Goal: Entertainment & Leisure: Consume media (video, audio)

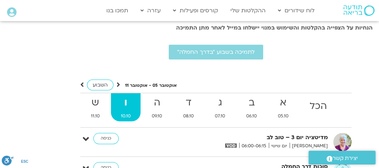
scroll to position [1647, 0]
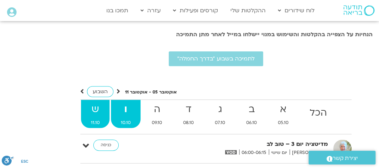
click at [88, 102] on strong "ש" at bounding box center [95, 110] width 28 height 16
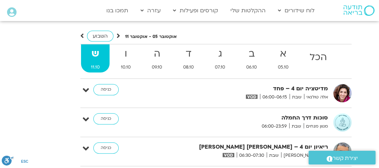
scroll to position [1717, 0]
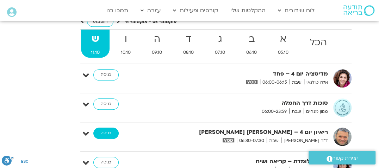
click at [104, 128] on link "כניסה" at bounding box center [105, 133] width 25 height 11
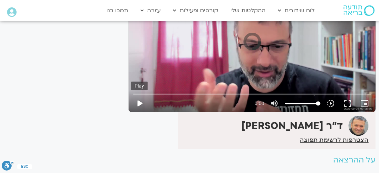
scroll to position [100, 0]
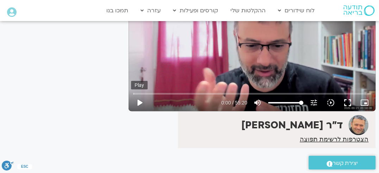
click at [138, 102] on button "play_arrow" at bounding box center [139, 102] width 17 height 17
click at [347, 102] on button "fullscreen" at bounding box center [347, 102] width 17 height 17
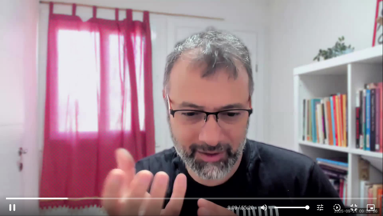
type input "549.243558"
type input "59.8670293139921"
type input "549.580879"
type input "60.5117356703939"
type input "549.598167"
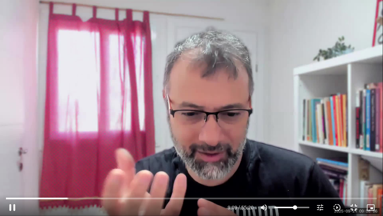
type input "61.1564420267956"
type input "549.61401"
type input "61.8011483831973"
type input "549.631281"
type input "62.4458547395991"
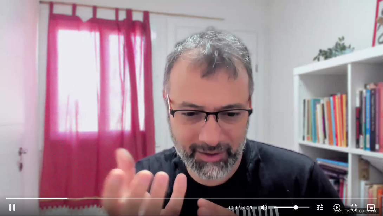
type input "549.664407"
type input "63.0905610960008"
type input "549.714105"
type input "63.7352674524025"
type input "549.730786"
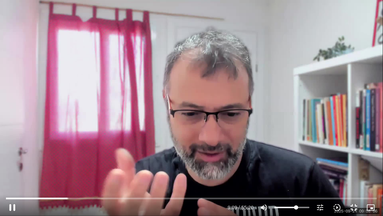
type input "64.3699002719855"
type input "549.798308"
type input "65.0146066283872"
type input "549.864624"
type input "65.6693865216077"
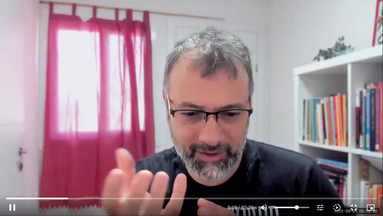
type input "549.881353"
type input "66.3140928780095"
type input "549.902595"
type input "67.6035055908129"
type input "549.914065"
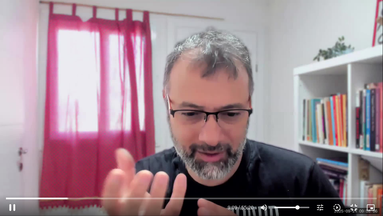
type input "68.2482119472147"
type input "549.930938"
type input "68.8929183036164"
type input "549.947715"
type input "69.5376246600181"
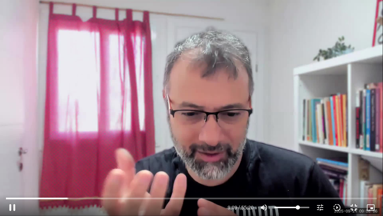
type input "549.963961"
type input "71.4717437292233"
type input "549.980687"
type input "72.7611564420268"
type input "549.997735"
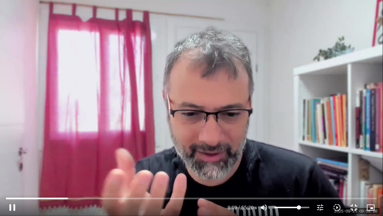
type input "74.0505691548303"
type input "550.014226"
type input "74.695275511232"
type input "550.0355"
type input "75.3399818676337"
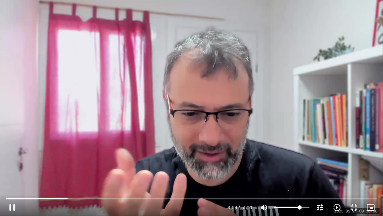
type input "550.131031"
type input "75.9746146872167"
type input "550.147121"
type input "77.9188072932407"
type input "550.172925"
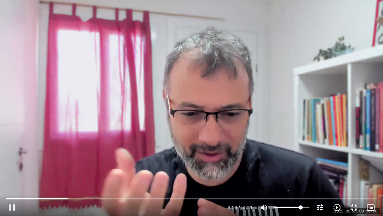
type input "79.2082200060441"
type input "550.180264"
type input "80.4976327188476"
type input "550.197417"
type input "81.7769718948323"
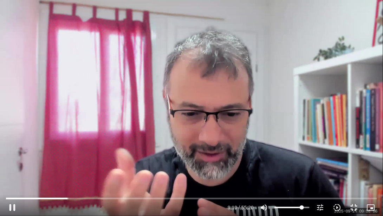
type input "550.214275"
type input "83.0764581444545"
type input "550.364115"
type input "84.365870857258"
type input "550.380434"
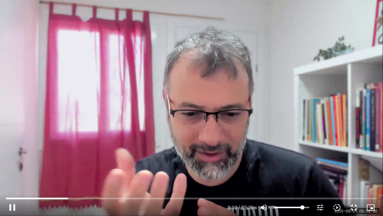
type input "85.6552835700615"
type input "550.397355"
type input "87.5793291024479"
type input "550.414218"
type input "90.1682280648736"
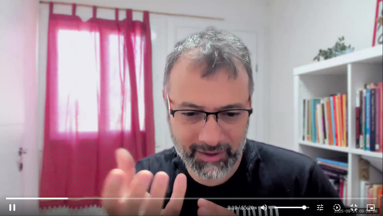
type input "550.43039"
type input "95.3258789160874"
type input "550.446819"
type input "97.9047043416944"
type input "550.463992"
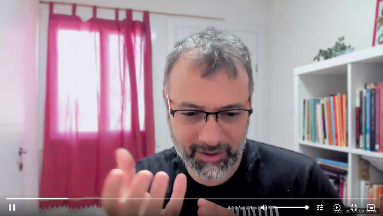
type input "99.1840435176791"
type input "550.480587"
type input "99.8388234108996"
type input "550.664505"
type input "100"
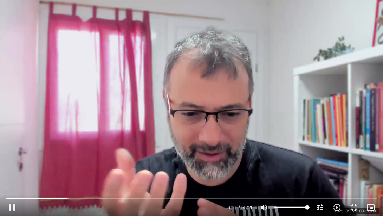
drag, startPoint x: 296, startPoint y: 206, endPoint x: 310, endPoint y: 208, distance: 14.9
click at [310, 209] on input "Volume" at bounding box center [292, 207] width 35 height 4
click at [319, 207] on icon "tune" at bounding box center [320, 207] width 8 height 8
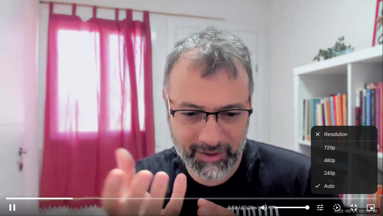
click at [263, 157] on div "Skip Ad 28:15 pause 9:53 / 55:20 volume_up Mute tune Resolution Auto 720p slow_…" at bounding box center [191, 108] width 383 height 216
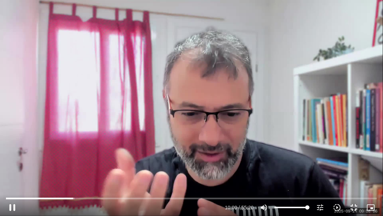
click at [173, 100] on div "Skip Ad 8:03 pause 10:00 / 55:20 volume_up Mute tune Resolution Auto 720p slow_…" at bounding box center [191, 108] width 383 height 216
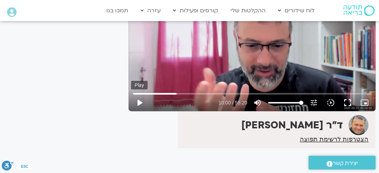
click at [137, 104] on button "play_arrow" at bounding box center [139, 102] width 17 height 17
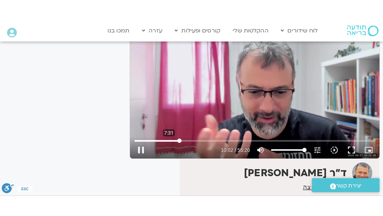
scroll to position [65, 0]
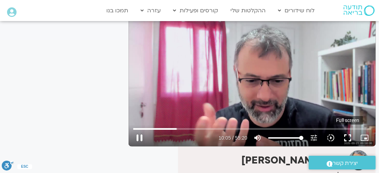
click at [349, 137] on button "fullscreen" at bounding box center [347, 137] width 17 height 17
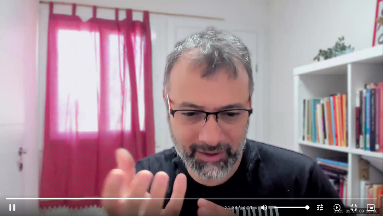
click at [309, 40] on div "Skip Ad 53:17 pause 21:33 / 55:20 volume_up Mute tune Resolution Auto 720p slow…" at bounding box center [191, 108] width 383 height 216
click at [314, 54] on div "Skip Ad 53:17 play_arrow 21:33 / 55:20 volume_up Mute tune Resolution Auto 720p…" at bounding box center [191, 108] width 383 height 216
click at [152, 198] on input "Seek" at bounding box center [192, 198] width 372 height 4
click at [178, 162] on div "Skip Ad 21:47 pause 38:39 / 55:20 volume_up Mute tune Resolution Auto 240p slow…" at bounding box center [191, 108] width 383 height 216
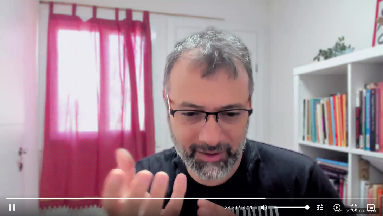
type input "2319.707656"
